Goal: Find specific page/section: Find specific page/section

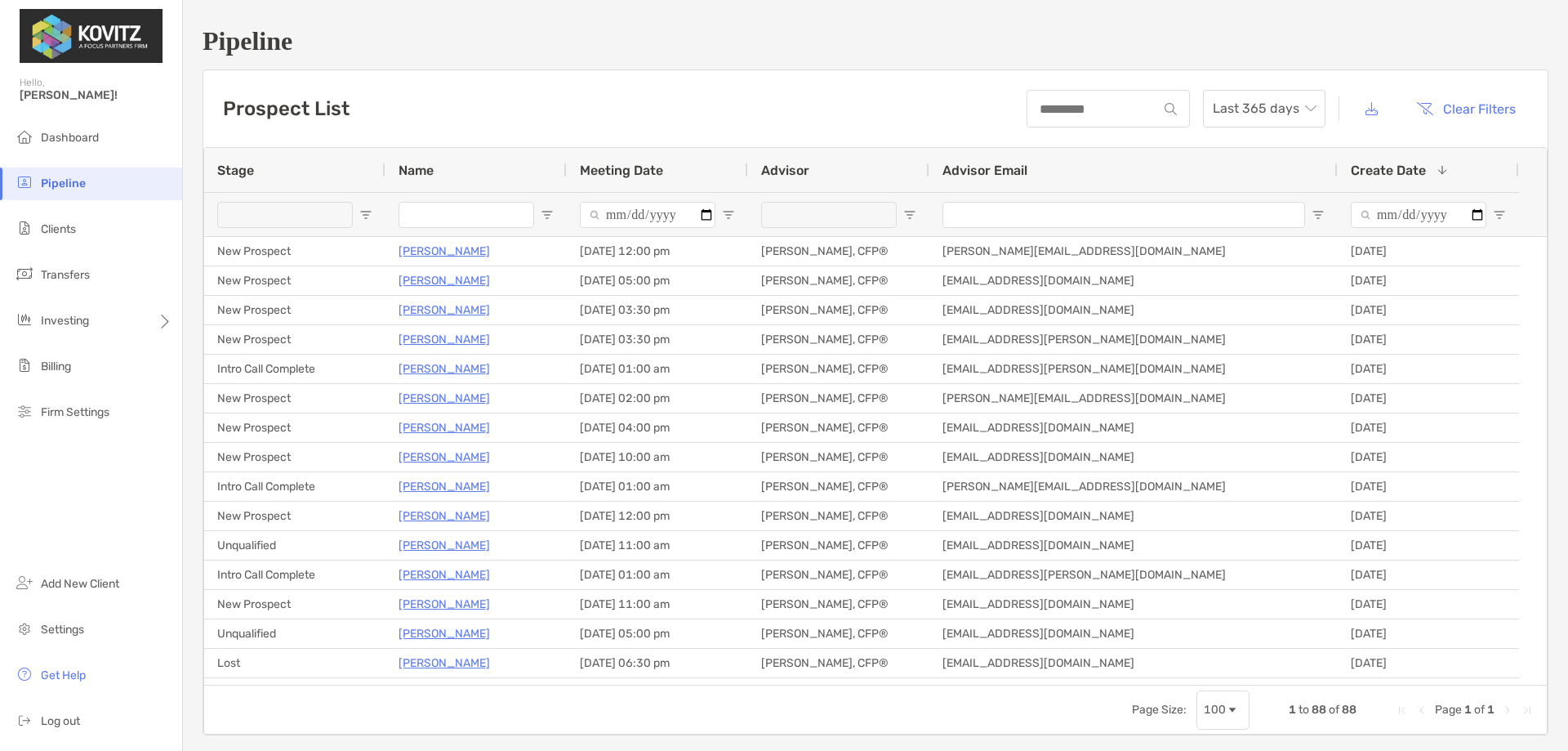
click at [1498, 209] on span "Open Filter Menu" at bounding box center [1499, 215] width 13 height 13
click at [1388, 173] on span "Create Date" at bounding box center [1388, 171] width 75 height 15
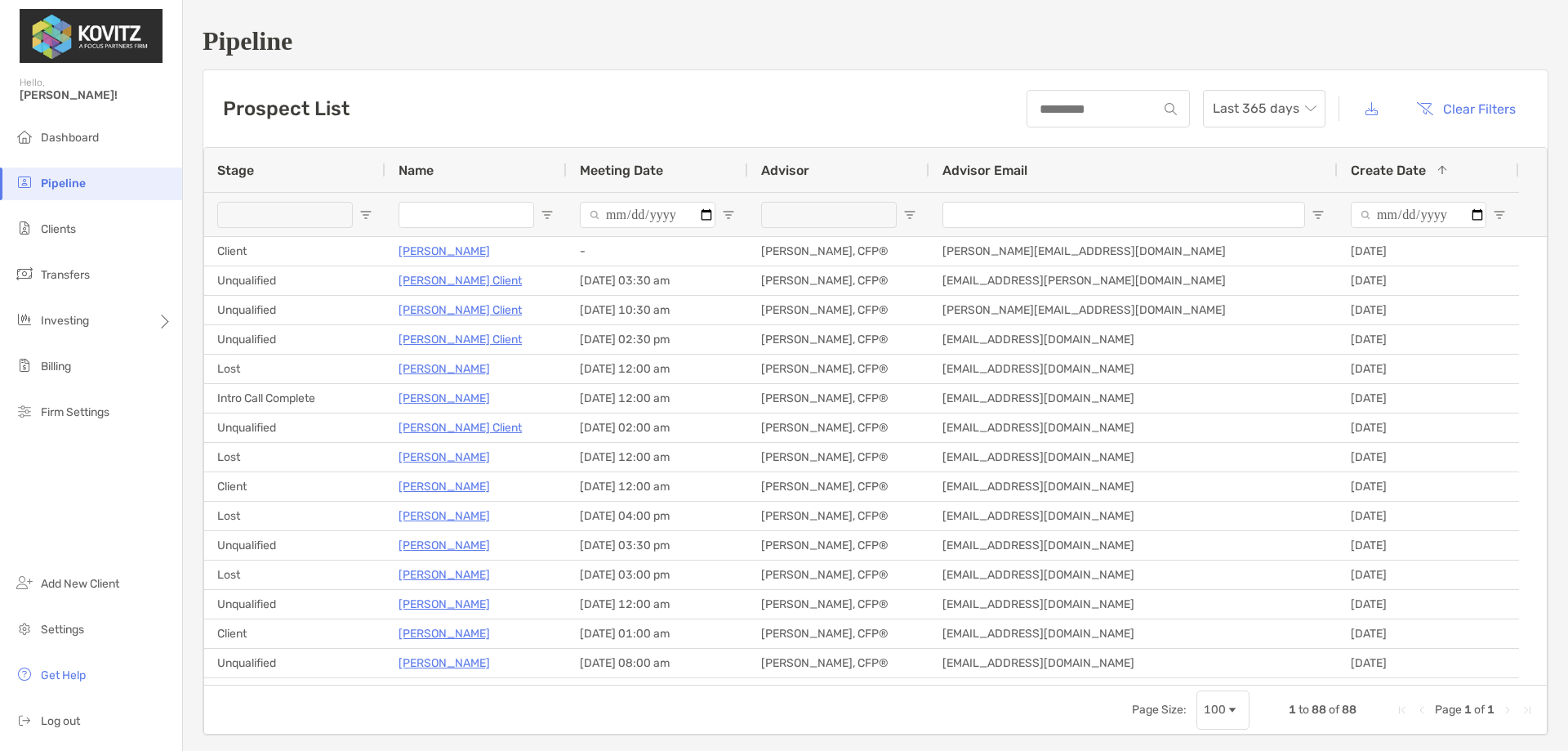
click at [1388, 173] on span "Create Date" at bounding box center [1388, 171] width 75 height 15
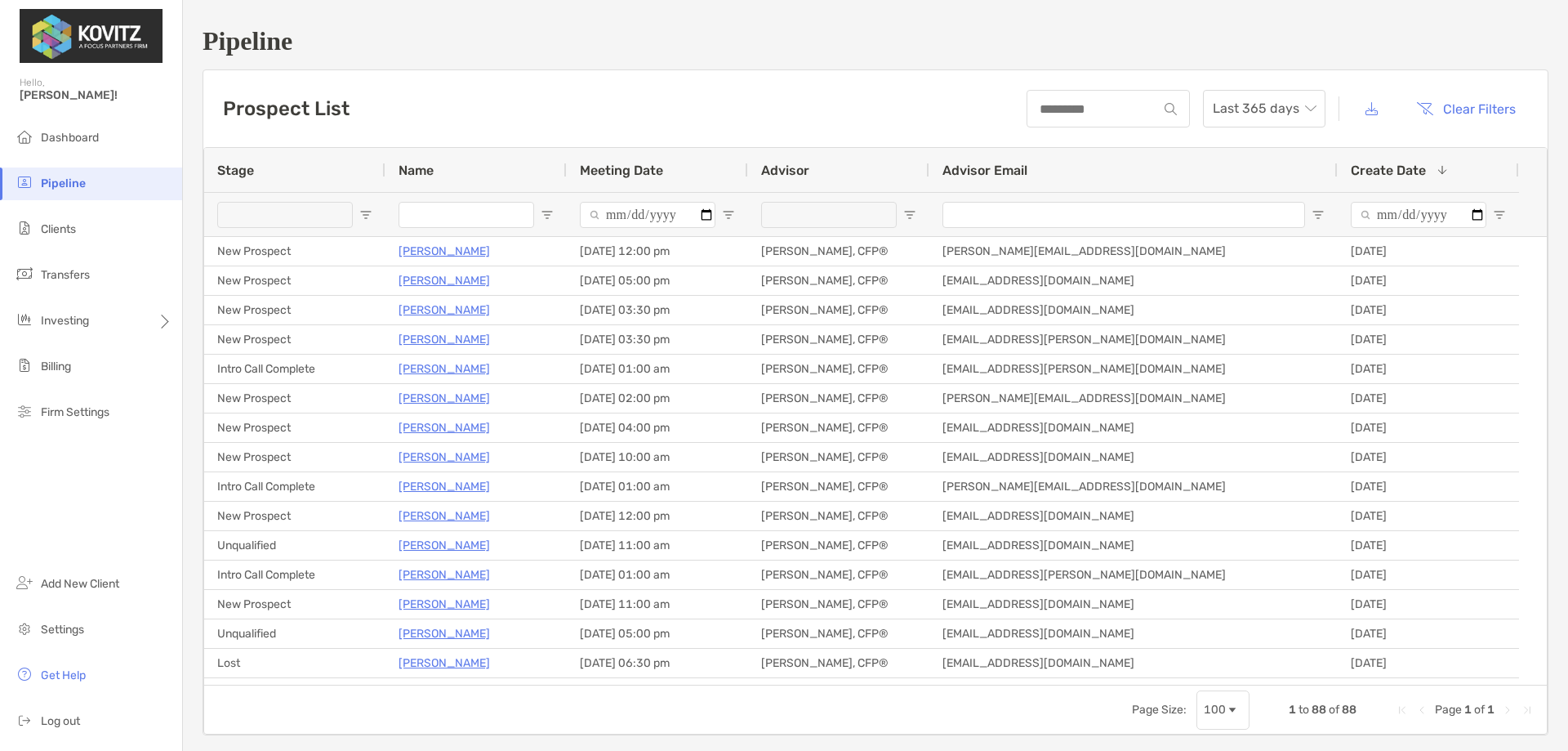
click at [285, 182] on div "Stage" at bounding box center [294, 170] width 155 height 44
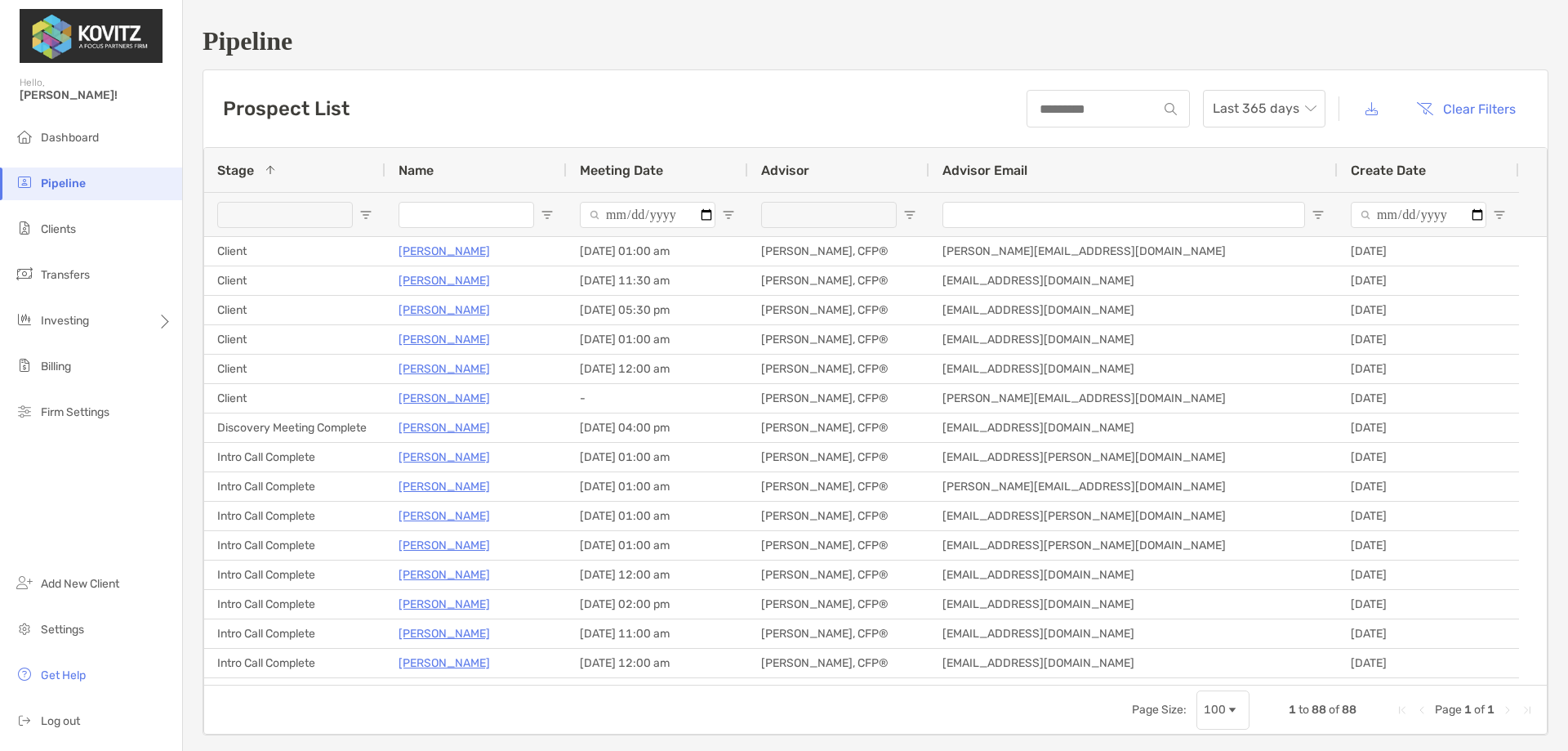
click at [287, 181] on div "Stage 1" at bounding box center [294, 170] width 155 height 44
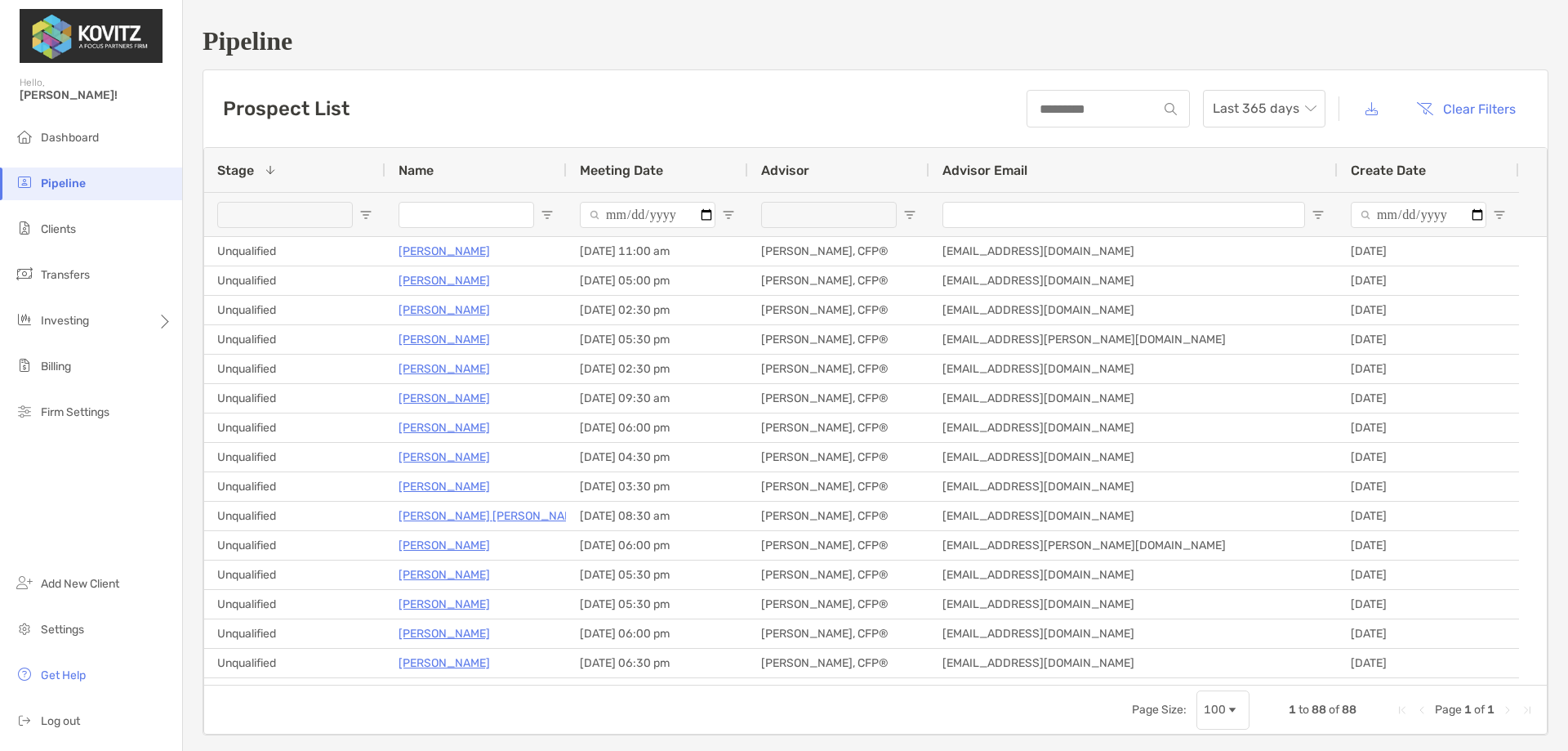
click at [288, 169] on div "Stage 1" at bounding box center [294, 170] width 155 height 44
click at [367, 223] on div at bounding box center [294, 213] width 181 height 44
click at [363, 216] on span "Open Filter Menu" at bounding box center [366, 215] width 13 height 13
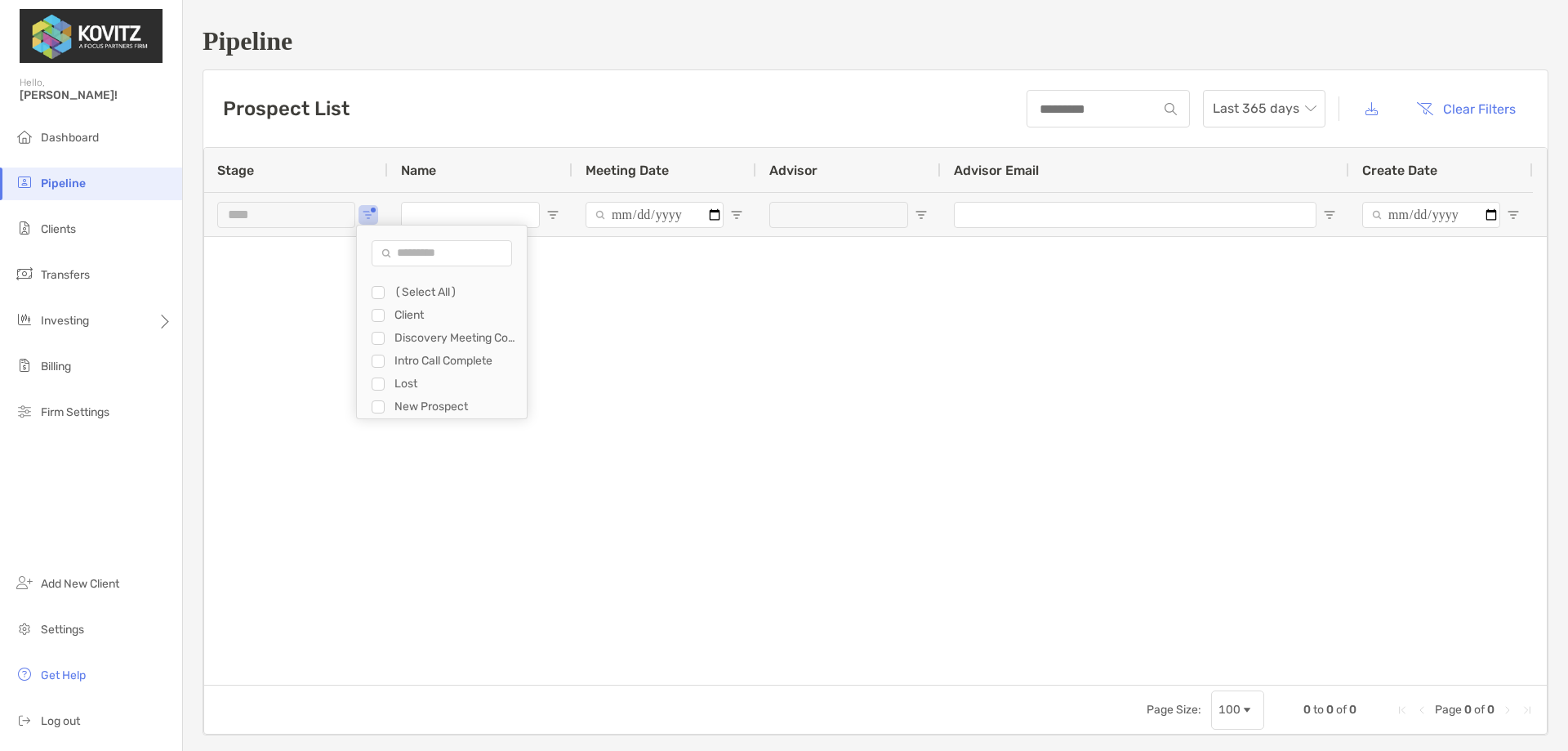
click at [385, 318] on div "Client" at bounding box center [449, 315] width 155 height 23
type input "**********"
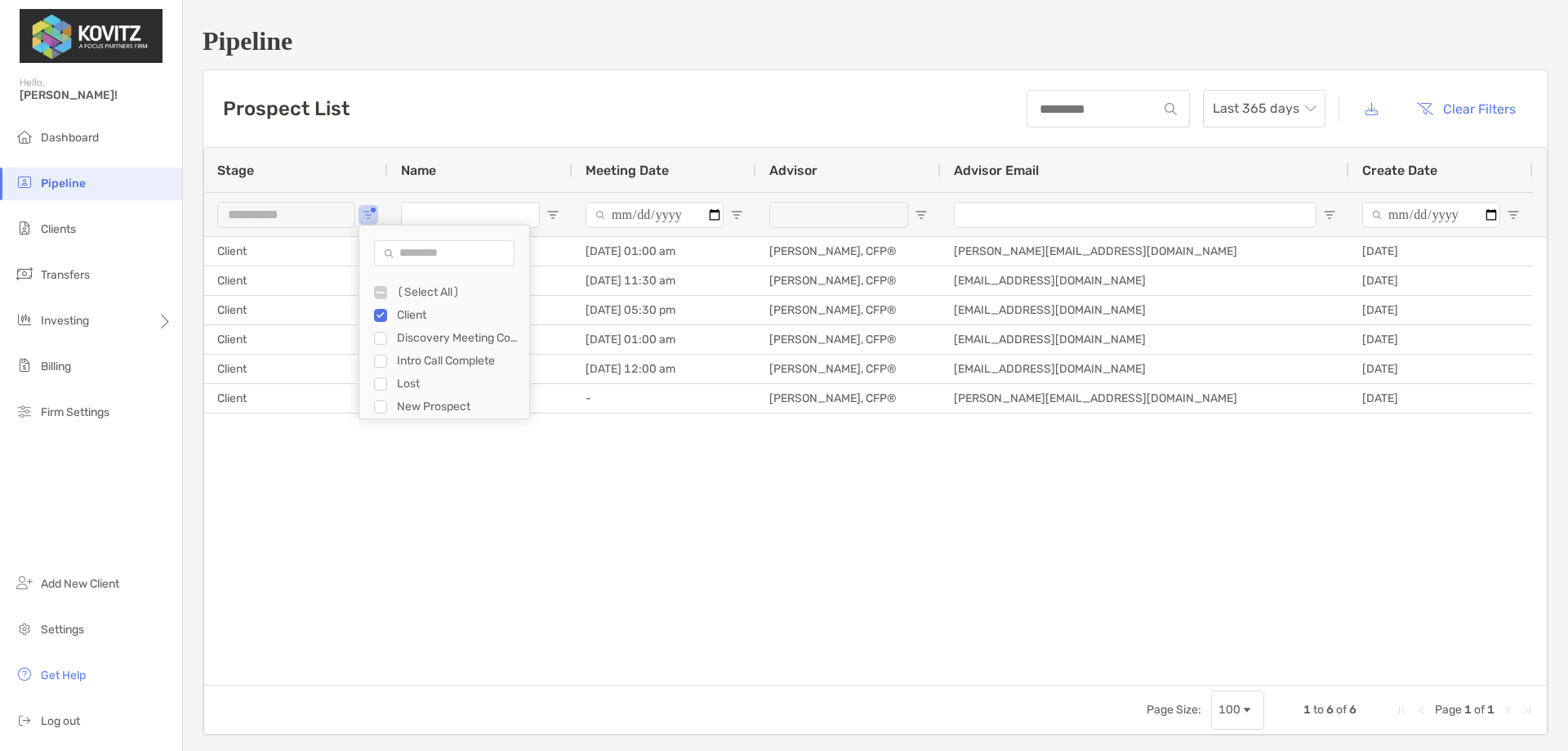
click at [800, 667] on div "Client [PERSON_NAME] [DATE] 01:00 am [PERSON_NAME], CFP® [PERSON_NAME][EMAIL_AD…" at bounding box center [874, 461] width 1342 height 448
